Goal: Task Accomplishment & Management: Manage account settings

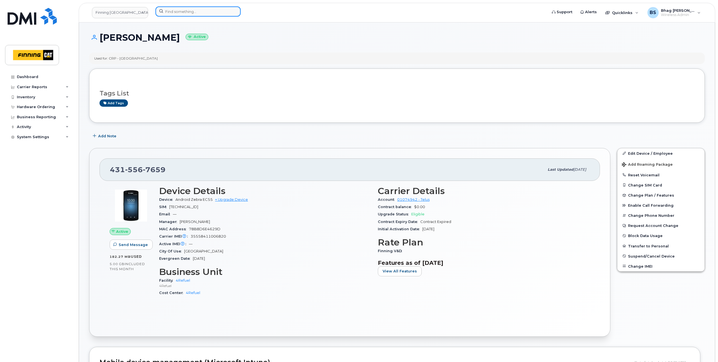
click at [178, 10] on input at bounding box center [197, 11] width 85 height 10
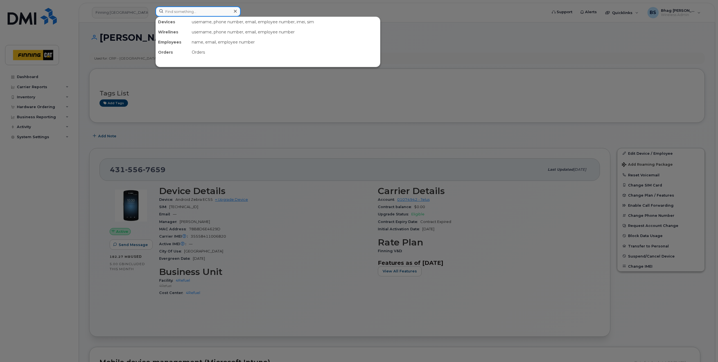
paste input "[PHONE_NUMBER]"
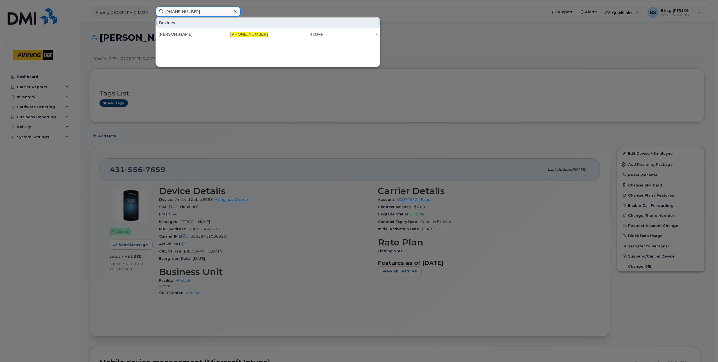
type input "[PHONE_NUMBER]"
click at [195, 14] on input "[PHONE_NUMBER]" at bounding box center [197, 11] width 85 height 10
drag, startPoint x: 199, startPoint y: 13, endPoint x: 159, endPoint y: 14, distance: 39.9
click at [159, 14] on input "[PHONE_NUMBER]" at bounding box center [197, 11] width 85 height 10
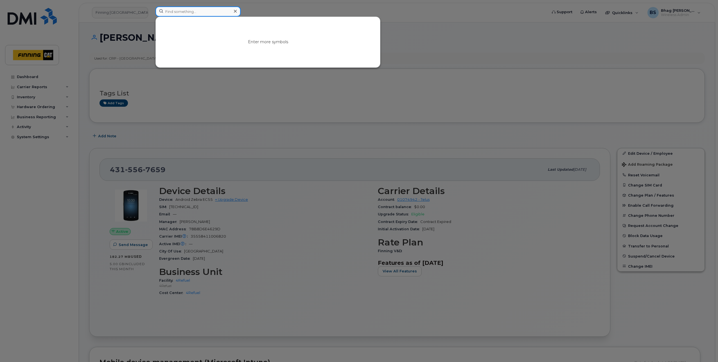
paste input "[PHONE_NUMBER]"
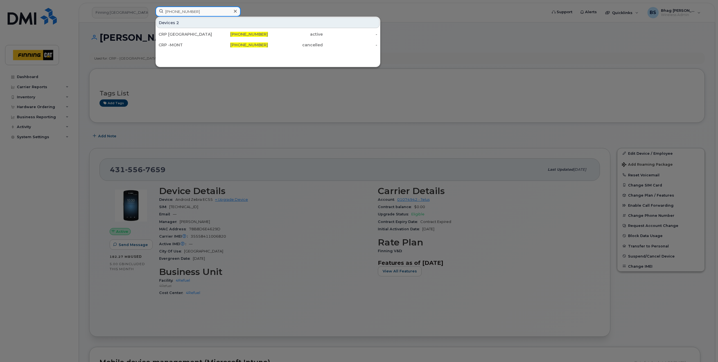
type input "[PHONE_NUMBER]"
click at [206, 12] on input "[PHONE_NUMBER]" at bounding box center [197, 11] width 85 height 10
drag, startPoint x: 204, startPoint y: 11, endPoint x: 118, endPoint y: 10, distance: 85.4
click at [151, 10] on div "[PHONE_NUMBER] Devices 2 CRP [GEOGRAPHIC_DATA] - [PERSON_NAME] [PHONE_NUMBER] a…" at bounding box center [349, 12] width 397 height 12
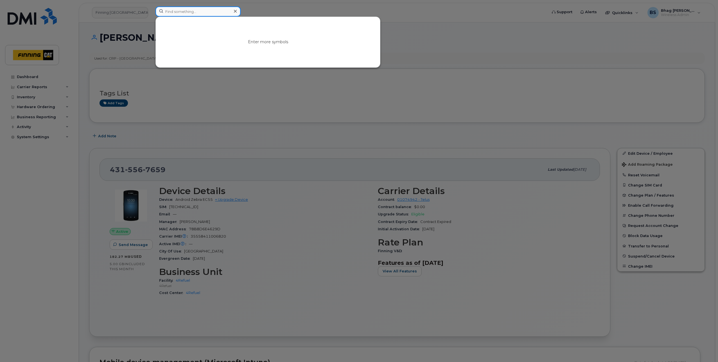
paste input "[PHONE_NUMBER]"
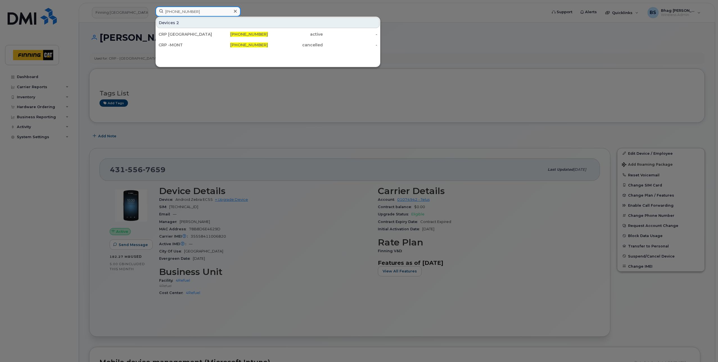
drag, startPoint x: 203, startPoint y: 12, endPoint x: 82, endPoint y: 13, distance: 120.9
click at [151, 13] on div "[PHONE_NUMBER] Devices 2 CRP [GEOGRAPHIC_DATA] - [PERSON_NAME] [PHONE_NUMBER] a…" at bounding box center [349, 12] width 397 height 12
paste input "743-5972"
type input "[PHONE_NUMBER]"
click at [201, 12] on input "[PHONE_NUMBER]" at bounding box center [197, 11] width 85 height 10
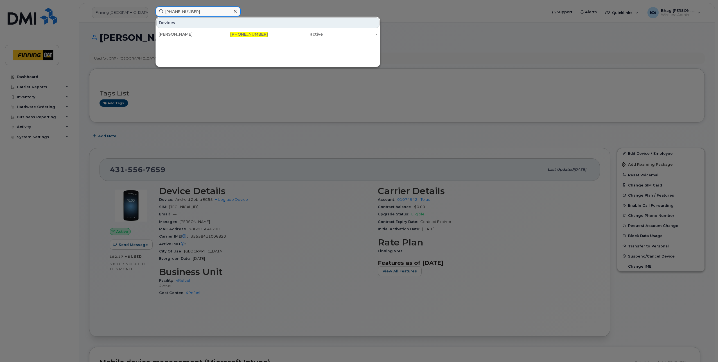
drag, startPoint x: 201, startPoint y: 11, endPoint x: 143, endPoint y: 12, distance: 57.4
click at [151, 12] on div "[PHONE_NUMBER] Devices [PERSON_NAME] [PHONE_NUMBER] active -" at bounding box center [349, 12] width 397 height 12
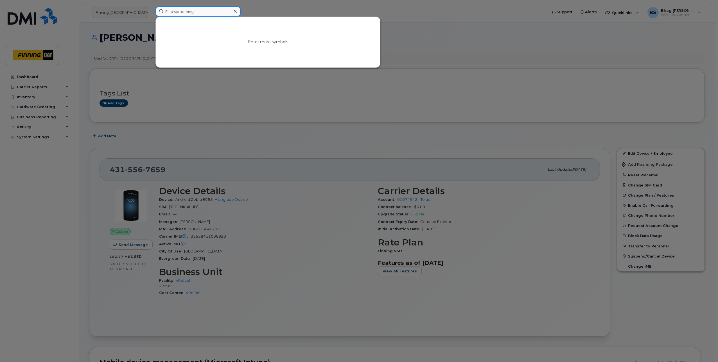
paste input "[PHONE_NUMBER]"
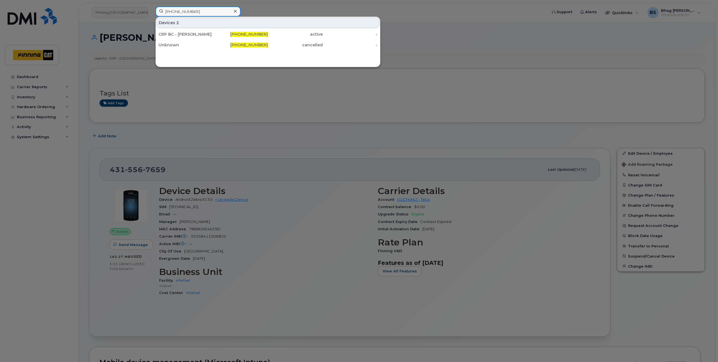
click at [203, 13] on input "[PHONE_NUMBER]" at bounding box center [197, 11] width 85 height 10
drag, startPoint x: 200, startPoint y: 12, endPoint x: 120, endPoint y: 12, distance: 80.1
click at [151, 12] on div "[PHONE_NUMBER] Devices 2 CRP BC - [PERSON_NAME] [PHONE_NUMBER] active - Unknown…" at bounding box center [349, 12] width 397 height 12
paste input "788-3748"
type input "[PHONE_NUMBER]"
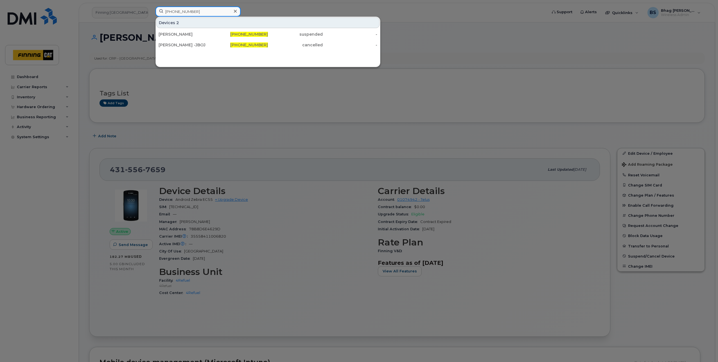
click at [202, 13] on input "[PHONE_NUMBER]" at bounding box center [197, 11] width 85 height 10
drag, startPoint x: 200, startPoint y: 12, endPoint x: 132, endPoint y: 12, distance: 68.6
click at [151, 12] on div "[PHONE_NUMBER] Devices 2 [PERSON_NAME] [PHONE_NUMBER] suspended - [PERSON_NAME]…" at bounding box center [349, 12] width 397 height 12
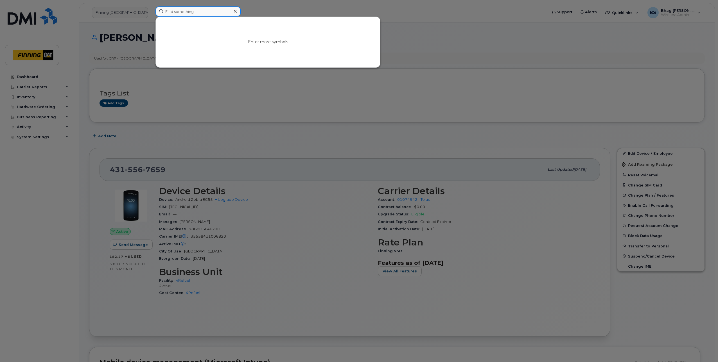
paste input "[PHONE_NUMBER]"
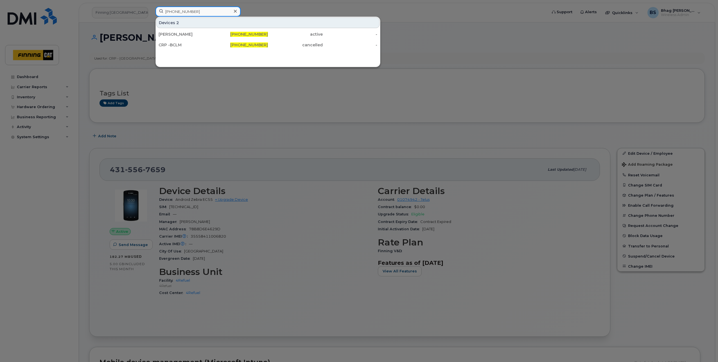
drag, startPoint x: 199, startPoint y: 9, endPoint x: 120, endPoint y: 6, distance: 79.0
click at [151, 6] on div "[PHONE_NUMBER] Devices 2 [PERSON_NAME] [PHONE_NUMBER] active - CRP -BCLM [PHONE…" at bounding box center [349, 12] width 397 height 12
paste input "[PHONE_NUMBER]"
type input "[PHONE_NUMBER]"
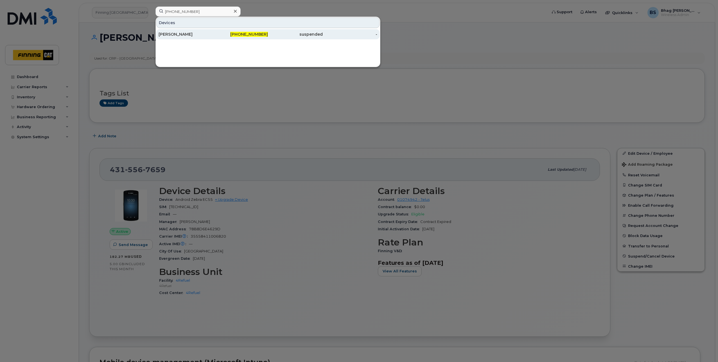
click at [175, 34] on div "[PERSON_NAME]" at bounding box center [186, 34] width 55 height 6
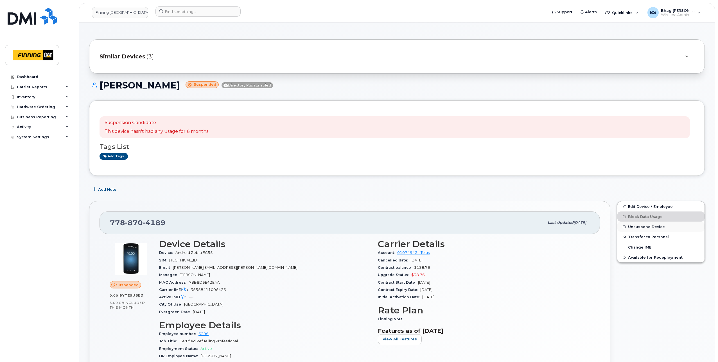
click at [646, 227] on span "Unsuspend Device" at bounding box center [646, 227] width 37 height 4
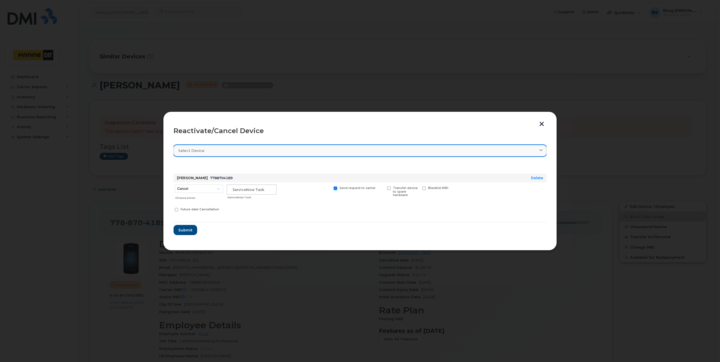
click at [219, 149] on div "Select device" at bounding box center [359, 150] width 363 height 5
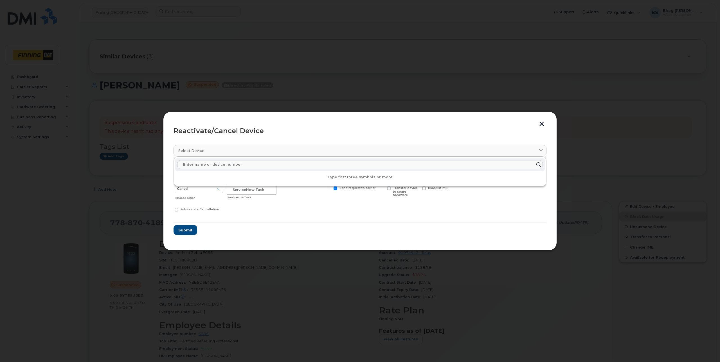
click at [280, 121] on div "Reactivate/Cancel Device Select device Type first three symbols or more Gurkira…" at bounding box center [359, 181] width 393 height 139
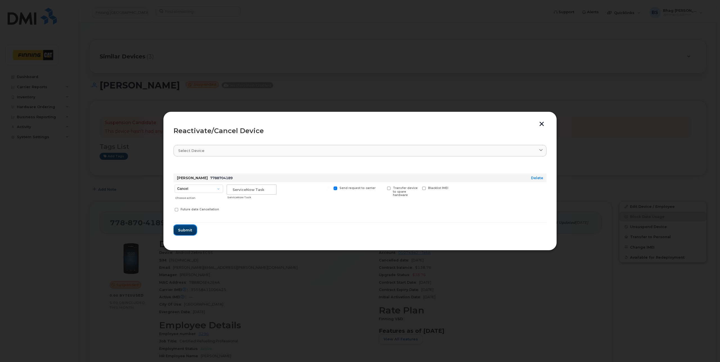
click at [183, 228] on span "Submit" at bounding box center [185, 230] width 14 height 5
click at [274, 222] on hr at bounding box center [359, 222] width 373 height 1
click at [262, 191] on input "text" at bounding box center [252, 190] width 50 height 10
click at [540, 122] on button "button" at bounding box center [541, 125] width 8 height 6
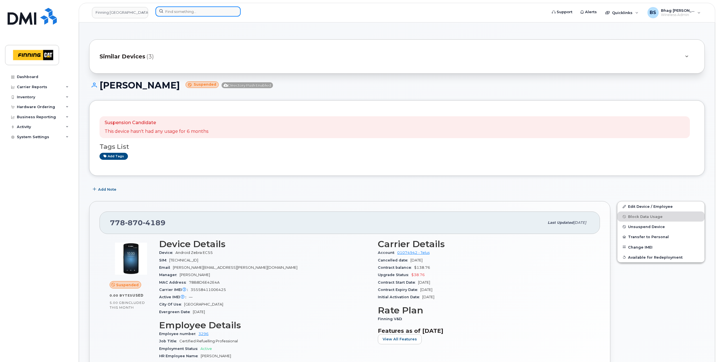
click at [200, 11] on input at bounding box center [197, 11] width 85 height 10
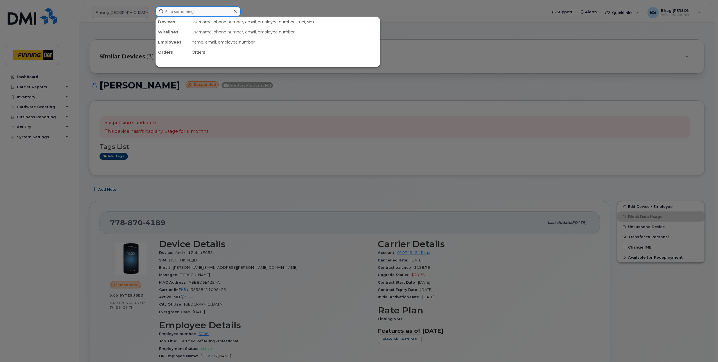
paste input "[PHONE_NUMBER]"
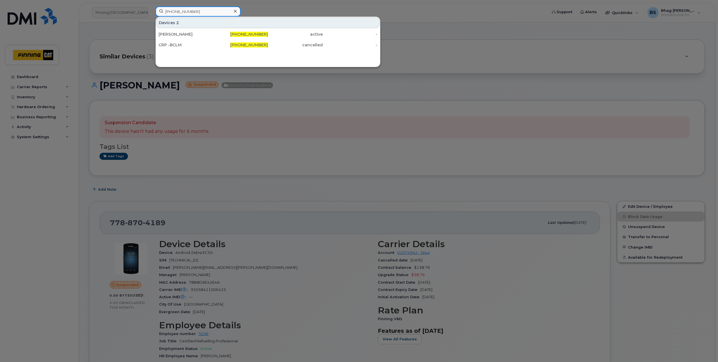
drag, startPoint x: 196, startPoint y: 12, endPoint x: 126, endPoint y: 9, distance: 70.0
click at [151, 9] on div "[PHONE_NUMBER] Devices 2 [PERSON_NAME] [PHONE_NUMBER] active - CRP -BCLM [PHONE…" at bounding box center [349, 12] width 397 height 12
paste input "866-8288"
click at [197, 11] on input "604-866-8288" at bounding box center [197, 11] width 85 height 10
drag, startPoint x: 202, startPoint y: 11, endPoint x: 134, endPoint y: 14, distance: 67.8
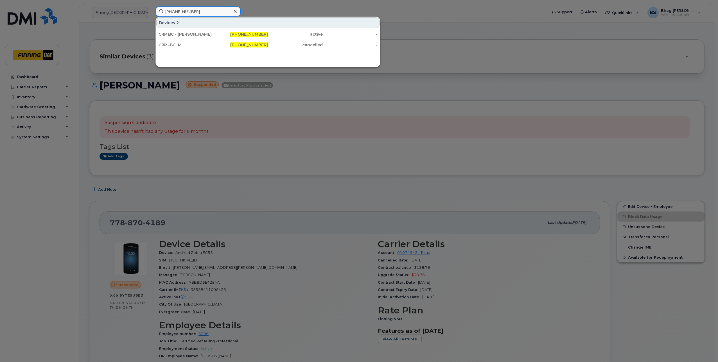
click at [151, 14] on div "604-866-8288 Devices 2 CRP BC - Peter Salome 604-866-8288 active - CRP -BCLM 60…" at bounding box center [349, 12] width 397 height 12
paste input "825-963-9764"
drag, startPoint x: 208, startPoint y: 13, endPoint x: 112, endPoint y: 10, distance: 95.9
click at [151, 10] on div "825-963-9764 Devices Ramil Hinolan 825-963-9764 active -" at bounding box center [349, 12] width 397 height 12
paste input "250-826-93"
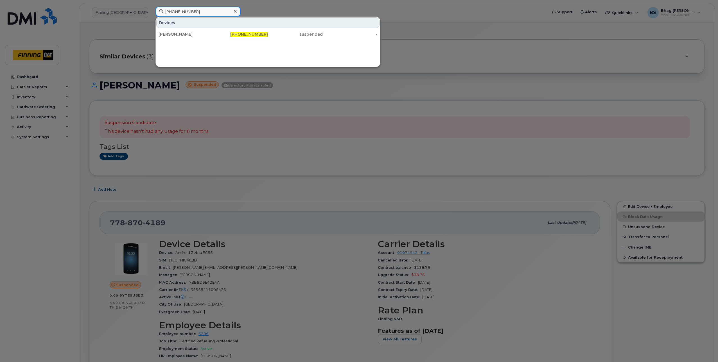
drag, startPoint x: 203, startPoint y: 11, endPoint x: 117, endPoint y: 4, distance: 86.6
click at [151, 6] on div "250-826-9364 Devices Aaron Szostak 250-826-9364 suspended -" at bounding box center [349, 12] width 397 height 12
paste input "604-306-937"
click at [199, 13] on input "604-306-9374" at bounding box center [197, 11] width 85 height 10
drag, startPoint x: 125, startPoint y: 12, endPoint x: 117, endPoint y: 12, distance: 7.9
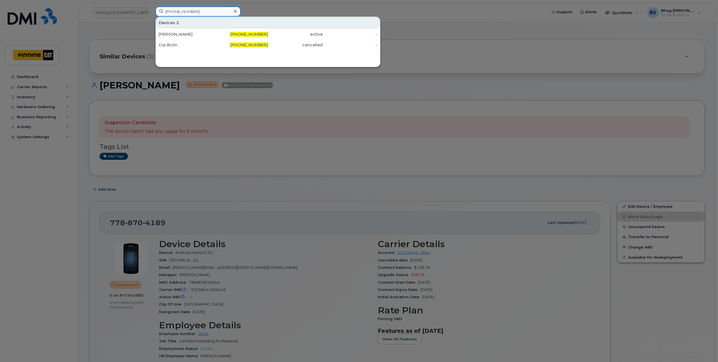
click at [151, 12] on div "604-306-9374 Devices 2 Navdeep Sran 604-306-9374 active - Crp Bclm 604-306-9374…" at bounding box center [349, 12] width 397 height 12
paste input "236-983-5575"
drag, startPoint x: 197, startPoint y: 12, endPoint x: 114, endPoint y: 11, distance: 83.2
click at [151, 12] on div "236-983-5575 Devices Jagdeep Takher 236-983-5575 active -" at bounding box center [349, 12] width 397 height 12
paste input "788-3023"
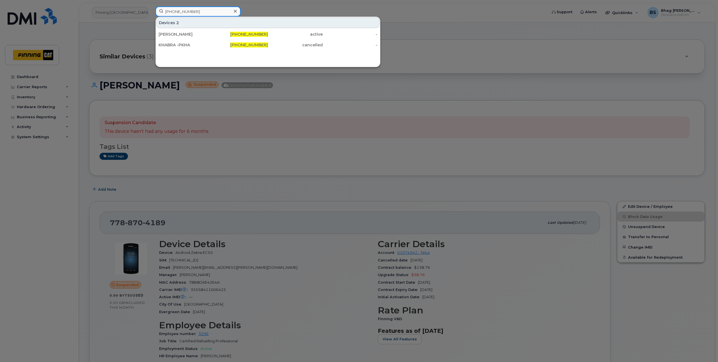
drag, startPoint x: 196, startPoint y: 11, endPoint x: 136, endPoint y: 10, distance: 60.4
click at [151, 10] on div "236-788-3023 Devices 2 Prabhjot Khabra 236-788-3023 active - KHABRA -PKHA 236-7…" at bounding box center [349, 12] width 397 height 12
paste input "878-1992"
drag, startPoint x: 199, startPoint y: 10, endPoint x: 141, endPoint y: 11, distance: 57.6
click at [151, 11] on div "[PHONE_NUMBER] Devices 2 CRP BC - [PERSON_NAME] [PHONE_NUMBER] active - Unknown…" at bounding box center [349, 12] width 397 height 12
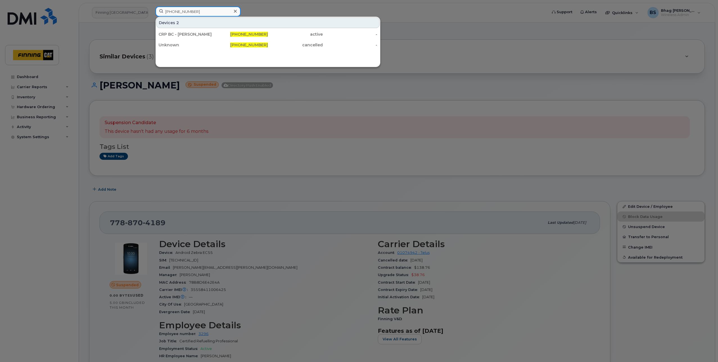
paste input "50-826-9364"
type input "250-826-9364"
